Goal: Transaction & Acquisition: Obtain resource

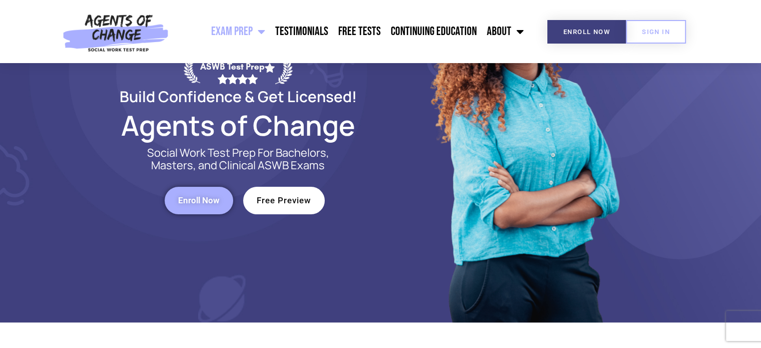
scroll to position [100, 0]
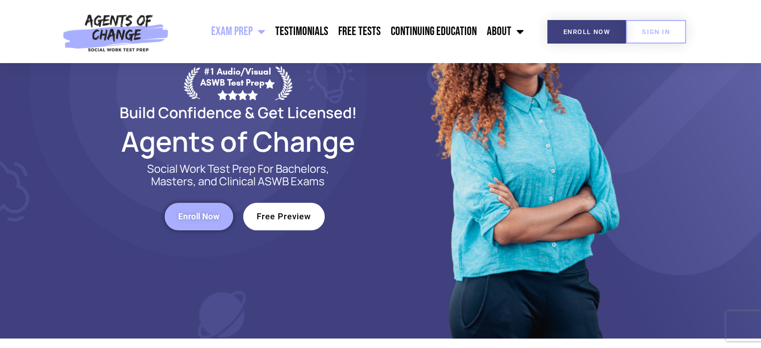
click at [292, 220] on span "Free Preview" at bounding box center [284, 216] width 55 height 9
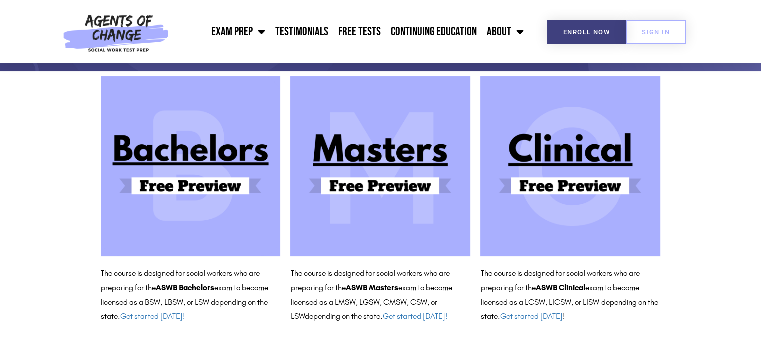
scroll to position [100, 0]
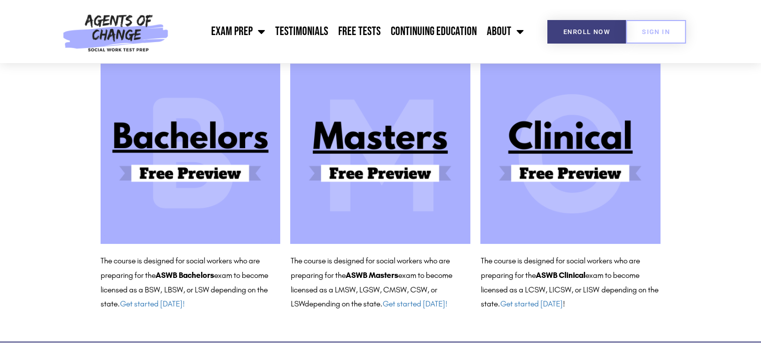
click at [193, 144] on img at bounding box center [191, 154] width 180 height 180
click at [655, 34] on span "SIGN IN" at bounding box center [656, 32] width 28 height 7
